Goal: Task Accomplishment & Management: Manage account settings

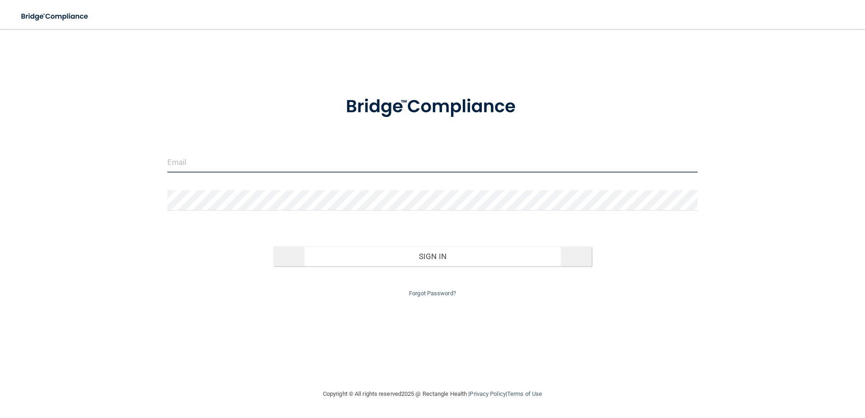
type input "[EMAIL_ADDRESS][DOMAIN_NAME]"
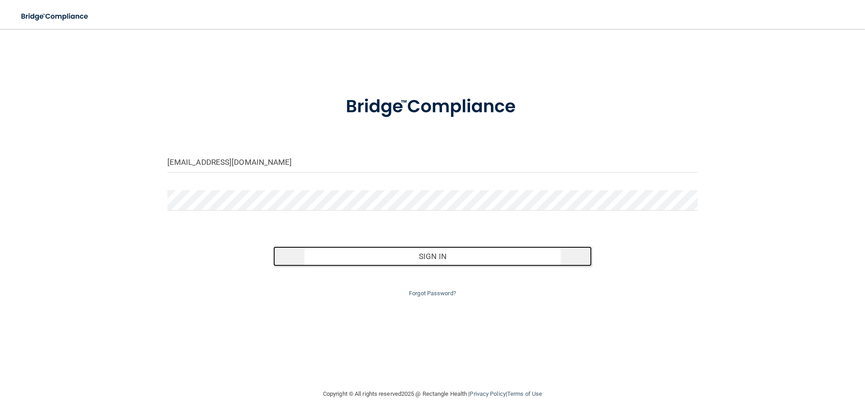
click at [445, 258] on button "Sign In" at bounding box center [432, 256] width 319 height 20
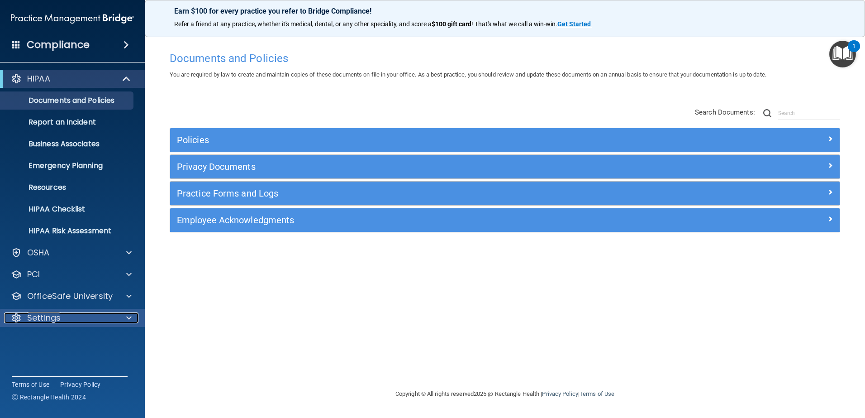
click at [129, 320] on span at bounding box center [128, 317] width 5 height 11
click at [61, 338] on p "My Account" at bounding box center [68, 339] width 124 height 9
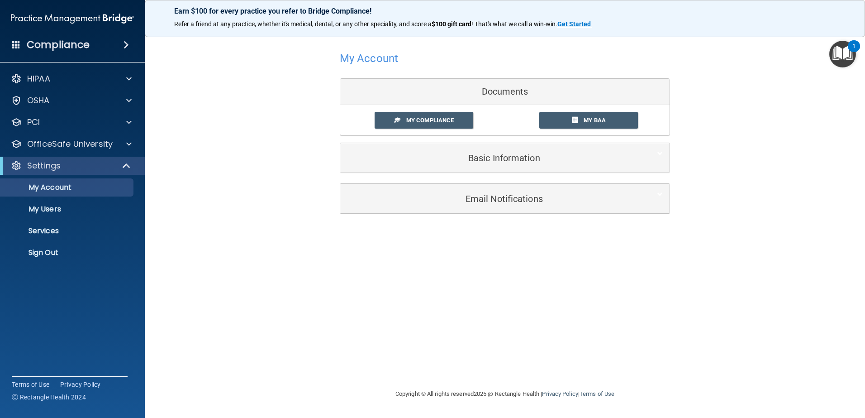
click at [51, 52] on div "Compliance" at bounding box center [72, 45] width 145 height 20
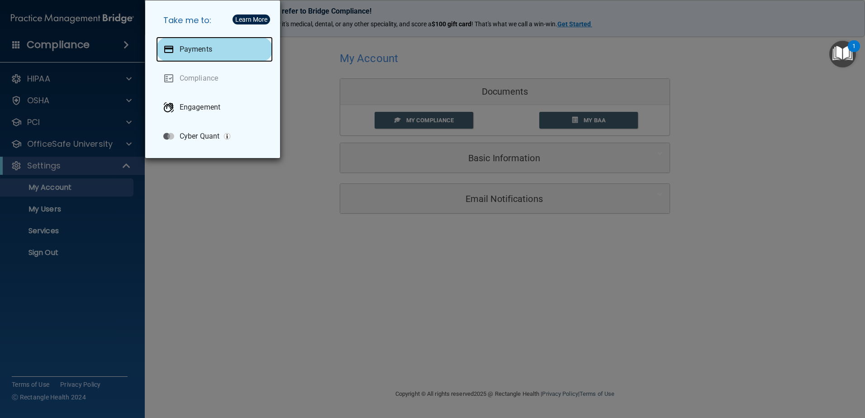
click at [204, 50] on p "Payments" at bounding box center [196, 49] width 33 height 9
click at [103, 297] on div "Take me to: Payments Compliance Engagement Cyber Quant" at bounding box center [432, 209] width 865 height 418
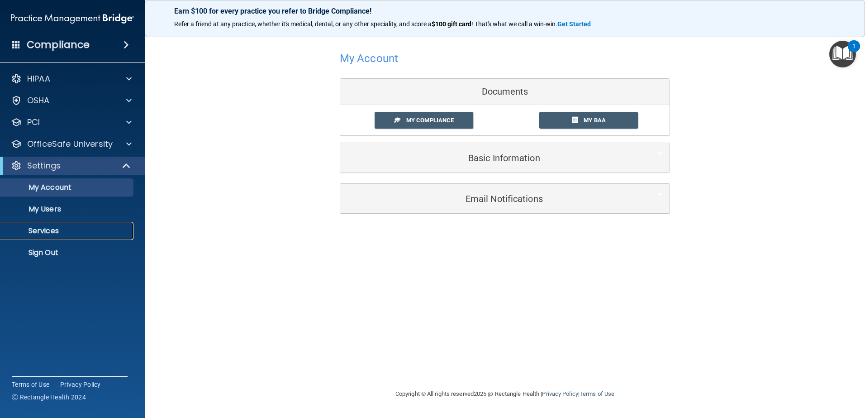
click at [49, 229] on p "Services" at bounding box center [68, 230] width 124 height 9
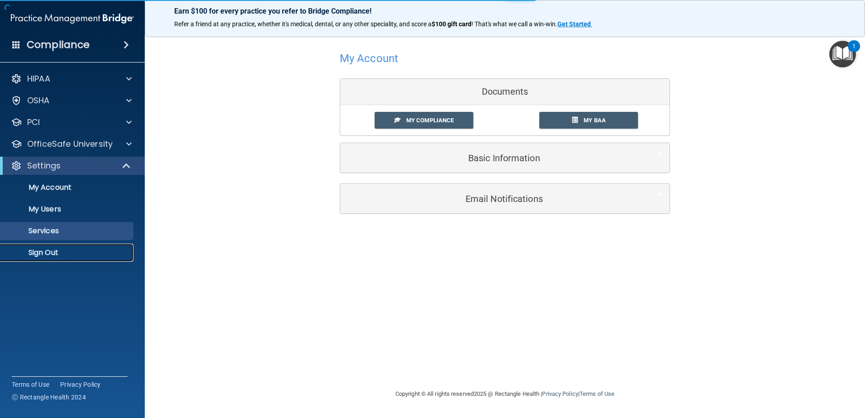
click at [43, 253] on p "Sign Out" at bounding box center [68, 252] width 124 height 9
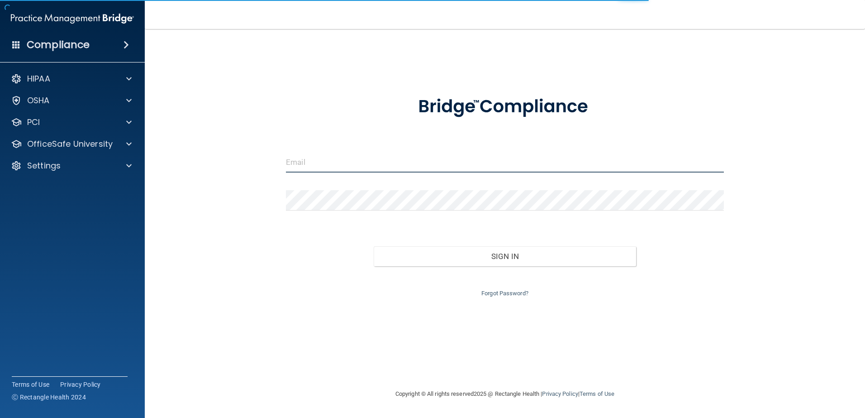
type input "[EMAIL_ADDRESS][DOMAIN_NAME]"
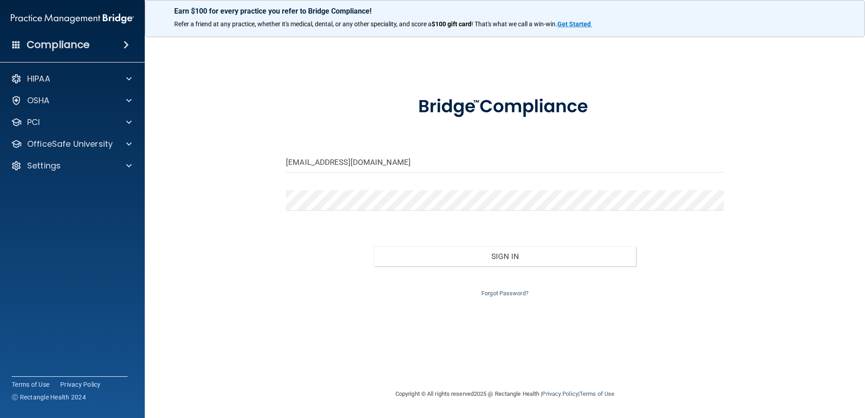
click at [15, 44] on span at bounding box center [16, 44] width 8 height 8
